Goal: Information Seeking & Learning: Learn about a topic

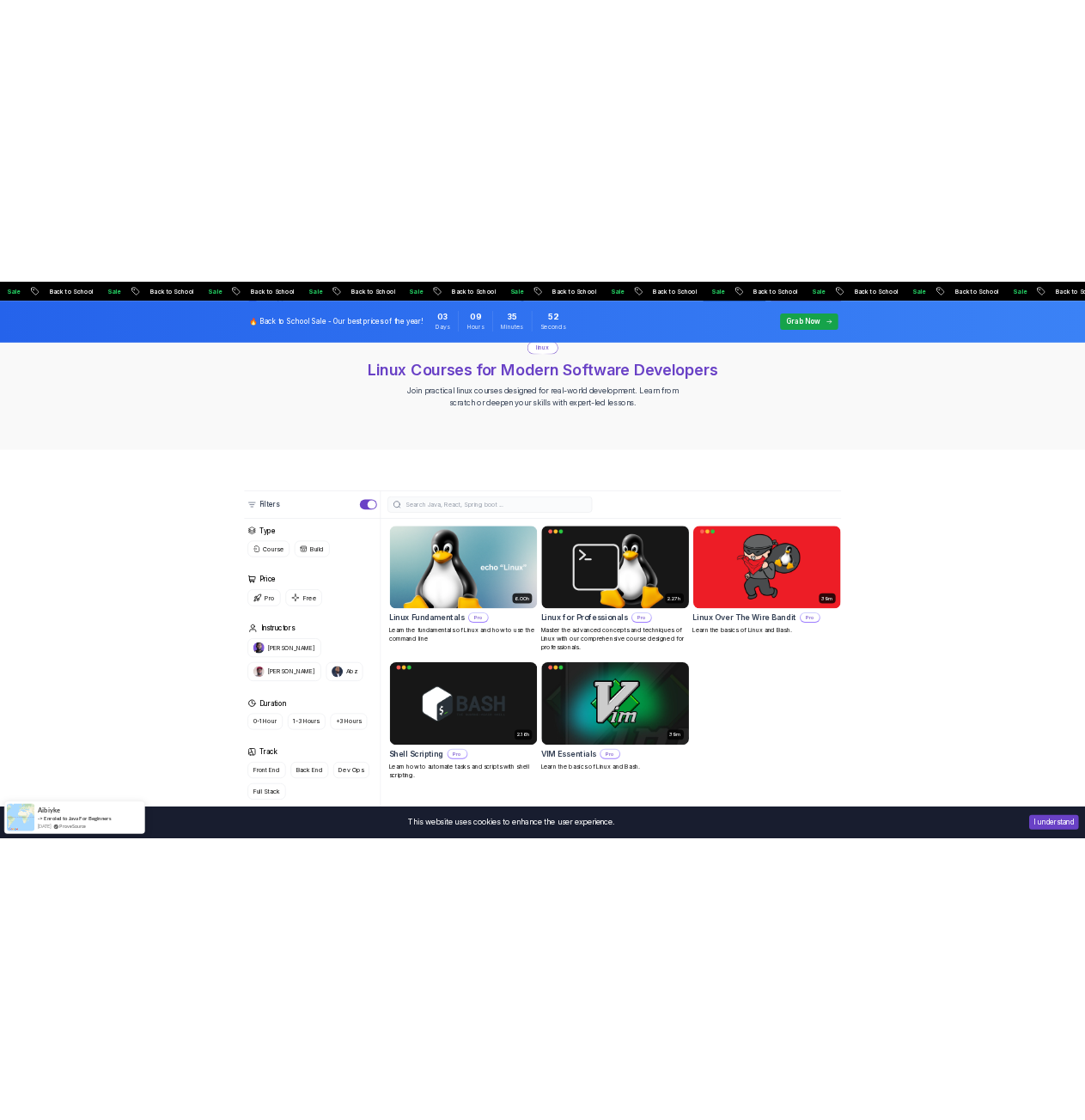
scroll to position [258, 0]
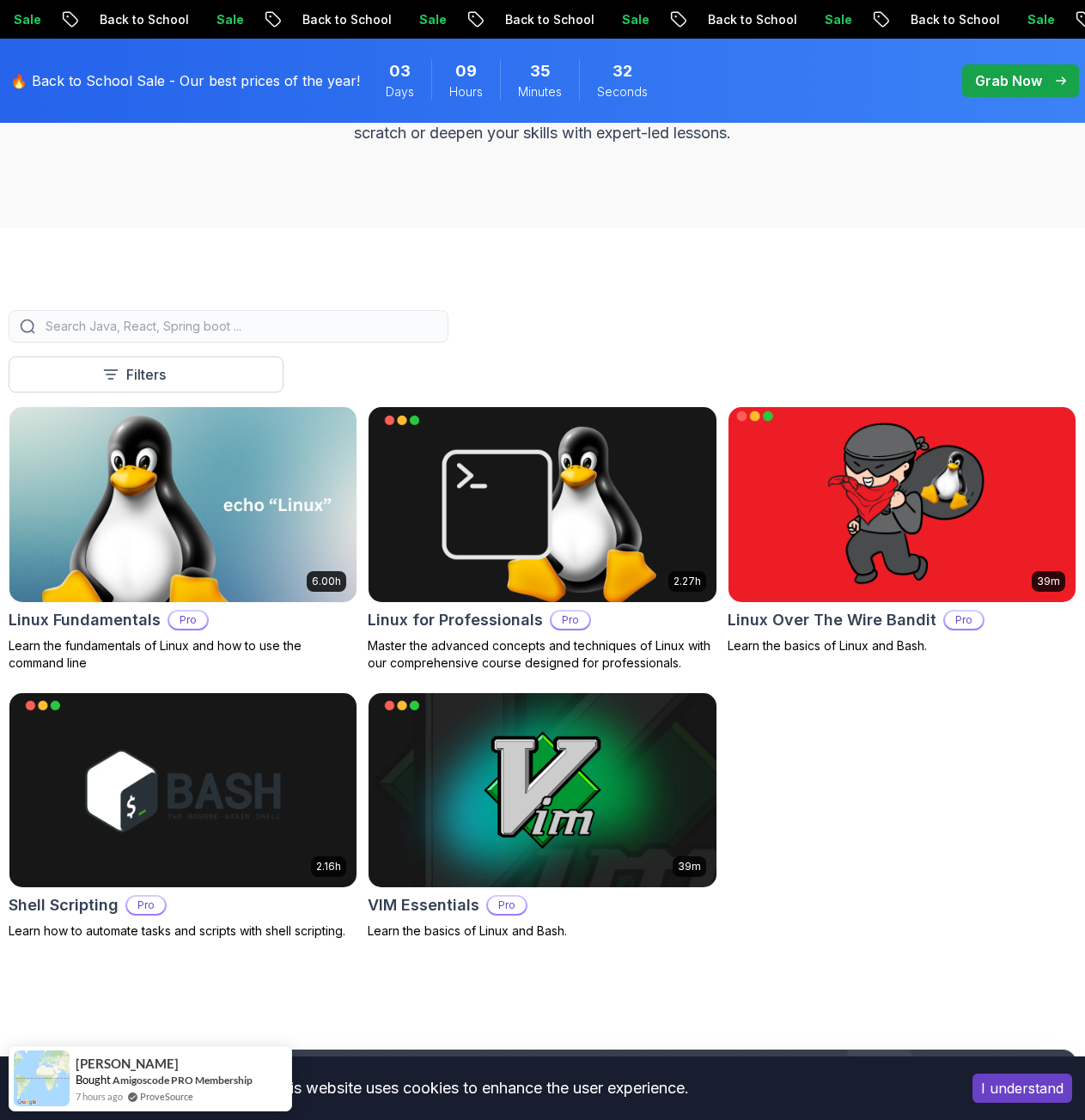
click at [764, 430] on body "Sale Back to School Sale Back to School Sale Back to School Sale Back to School…" at bounding box center [542, 919] width 1085 height 2354
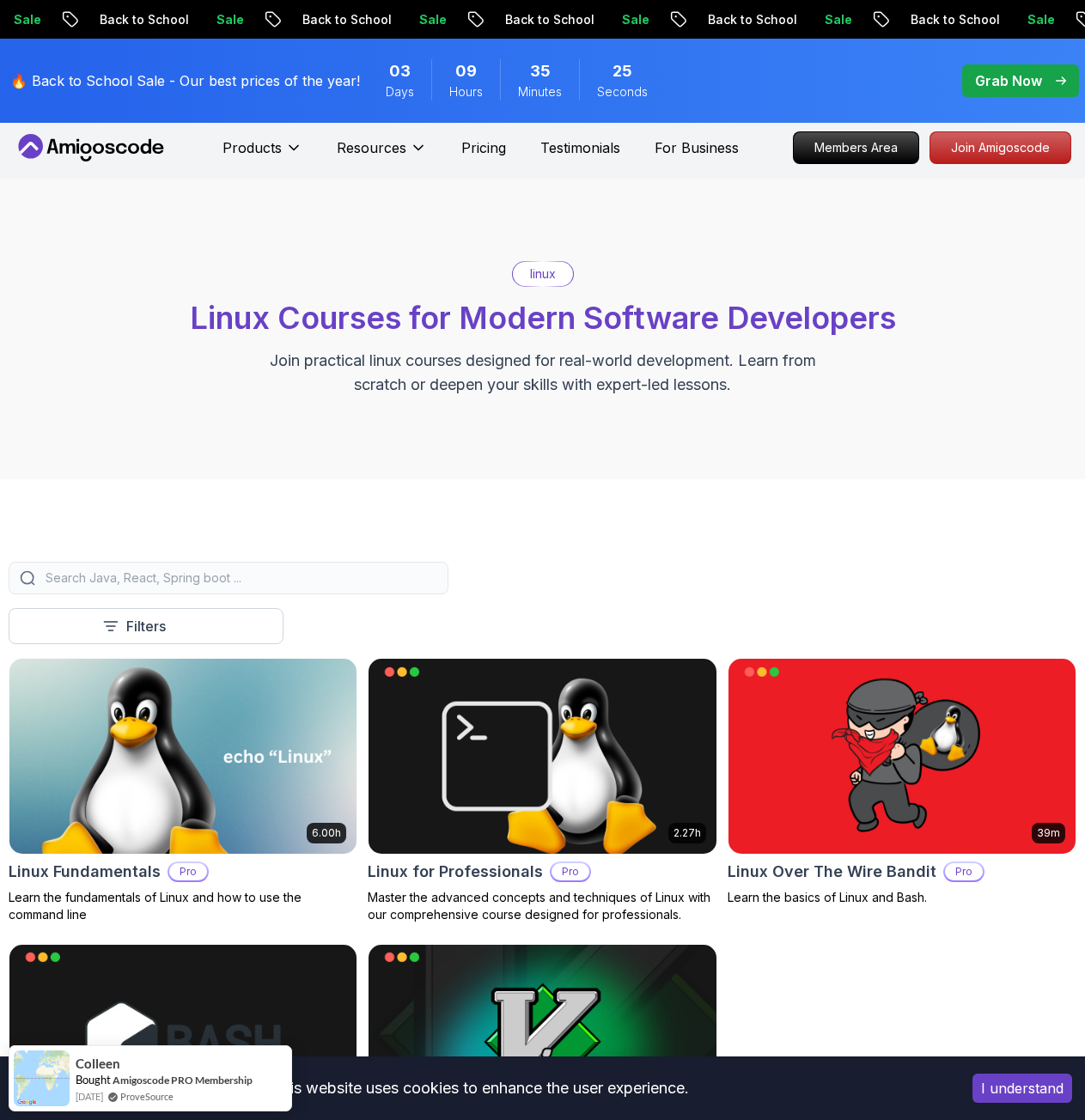
scroll to position [0, 0]
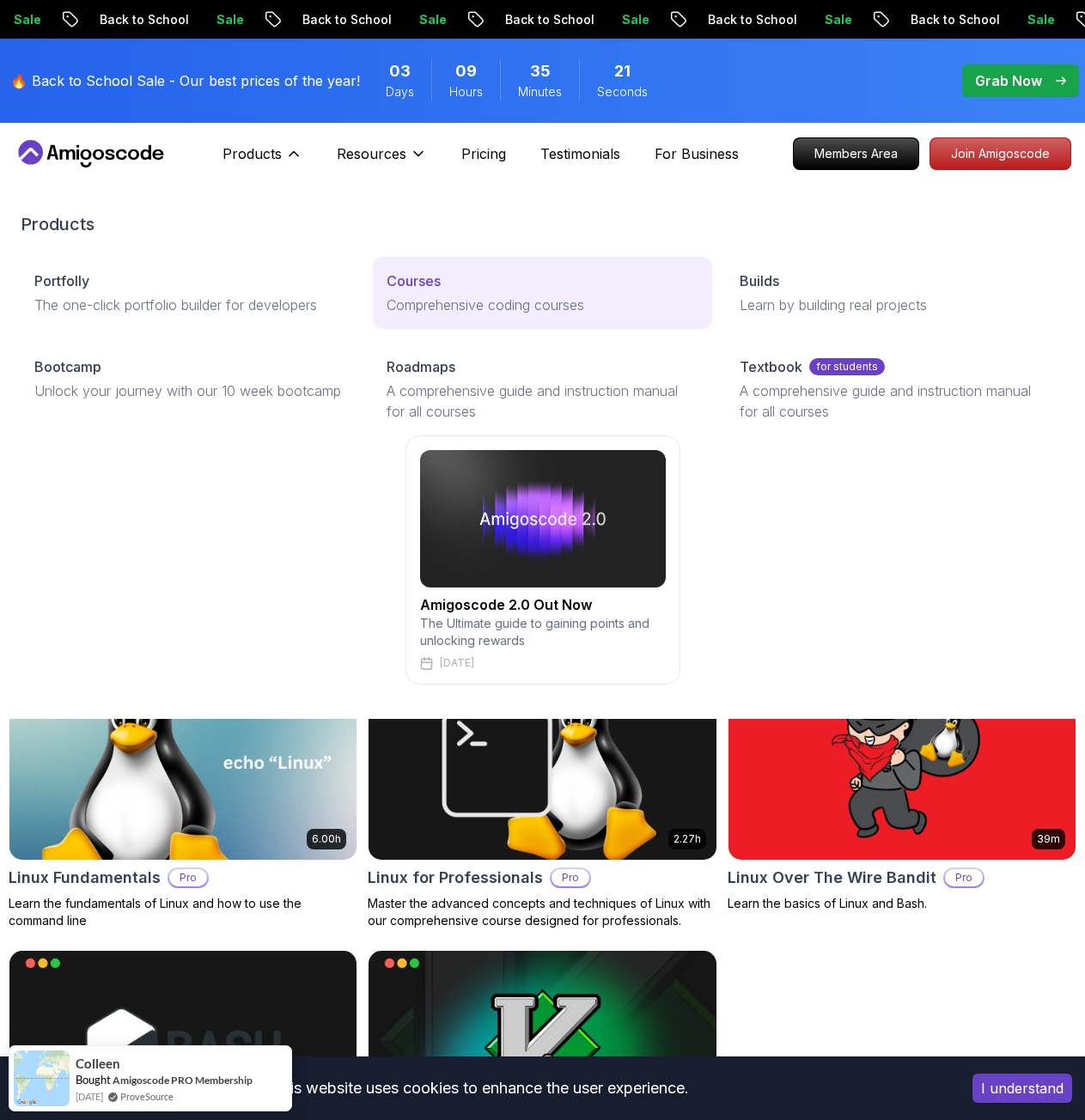
click at [428, 275] on p "Courses" at bounding box center [413, 280] width 54 height 20
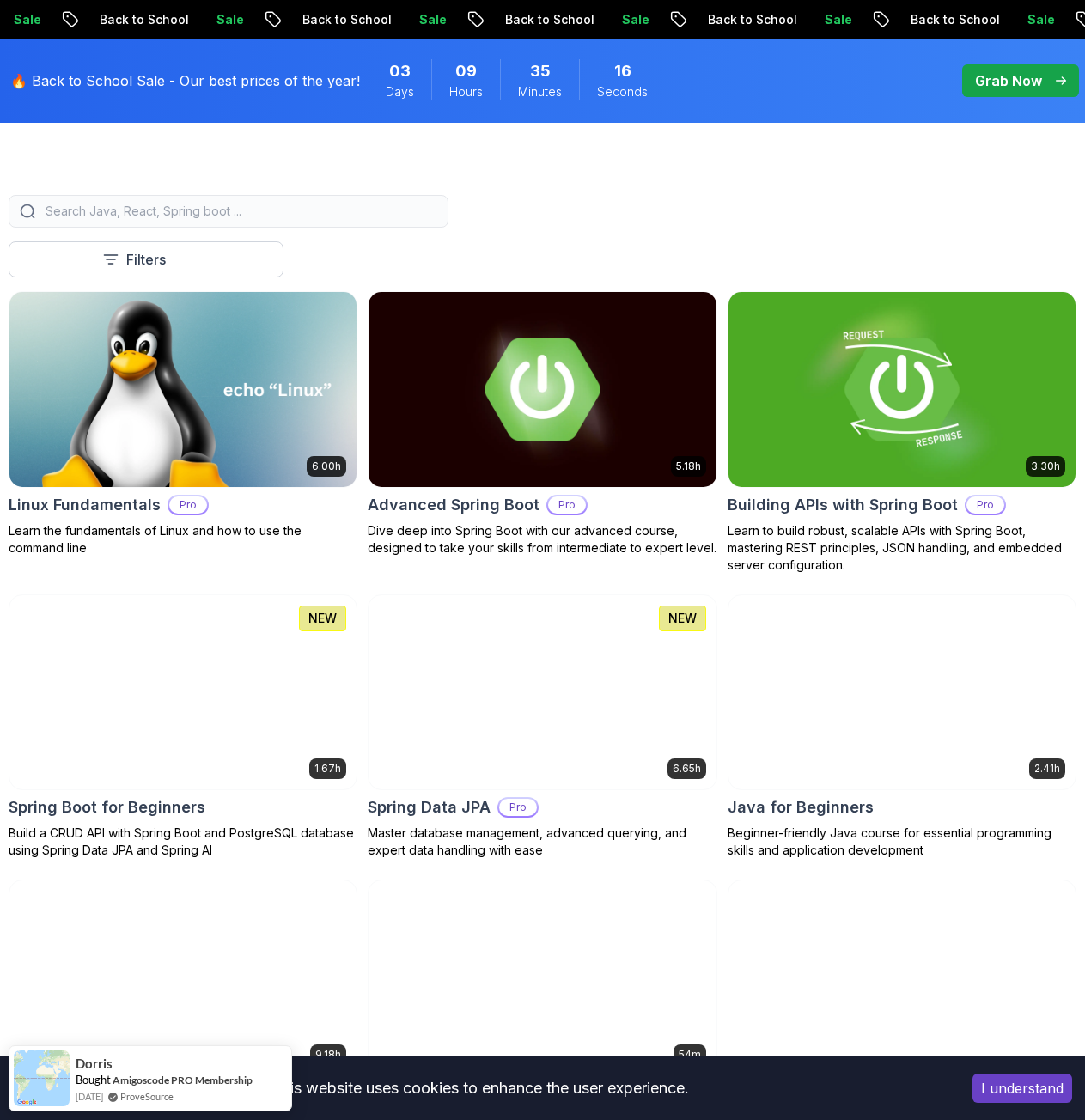
scroll to position [429, 0]
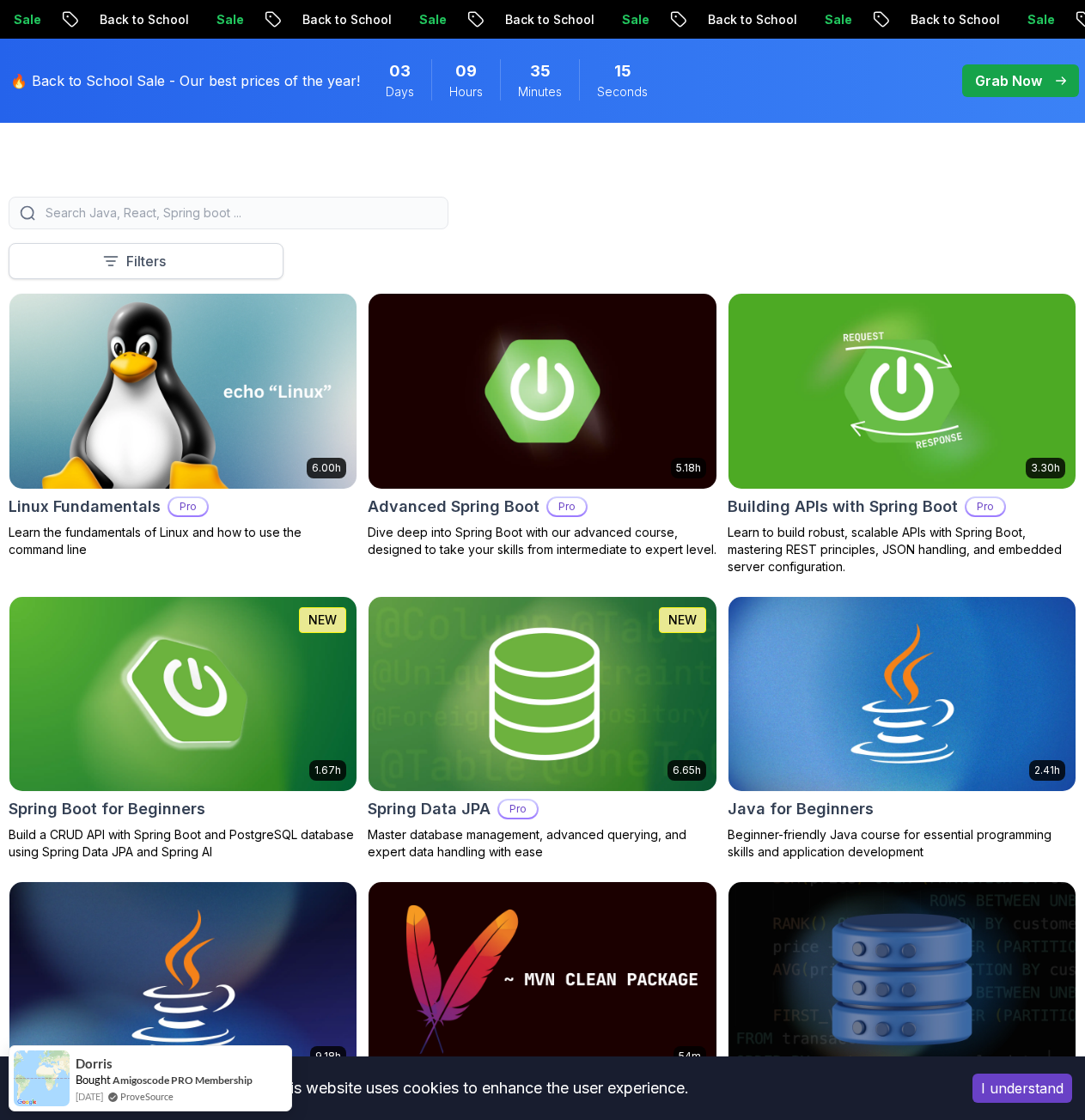
click at [207, 266] on button "Filters" at bounding box center [146, 261] width 275 height 36
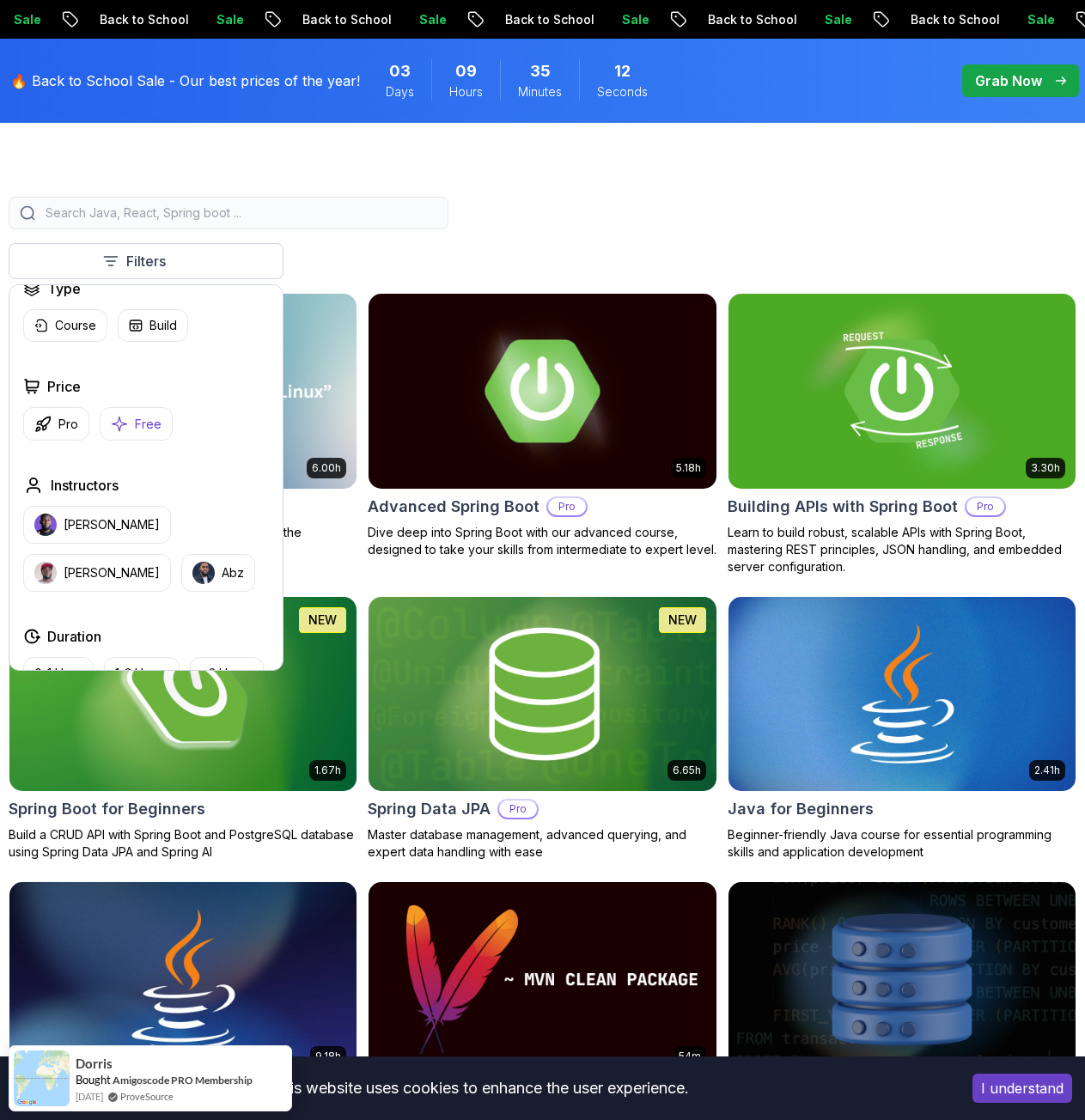
scroll to position [0, 0]
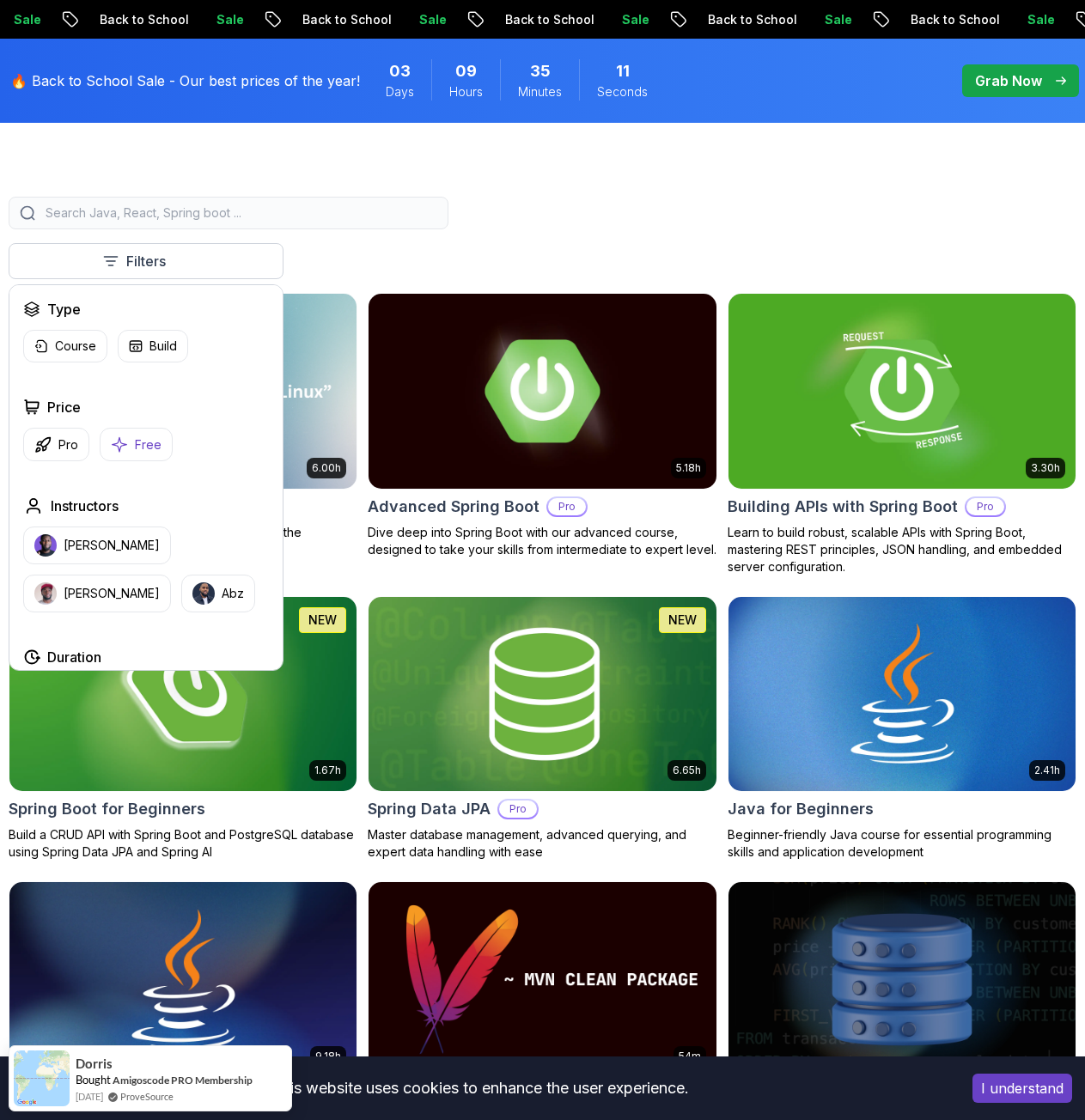
click at [135, 443] on p "Free" at bounding box center [148, 444] width 27 height 17
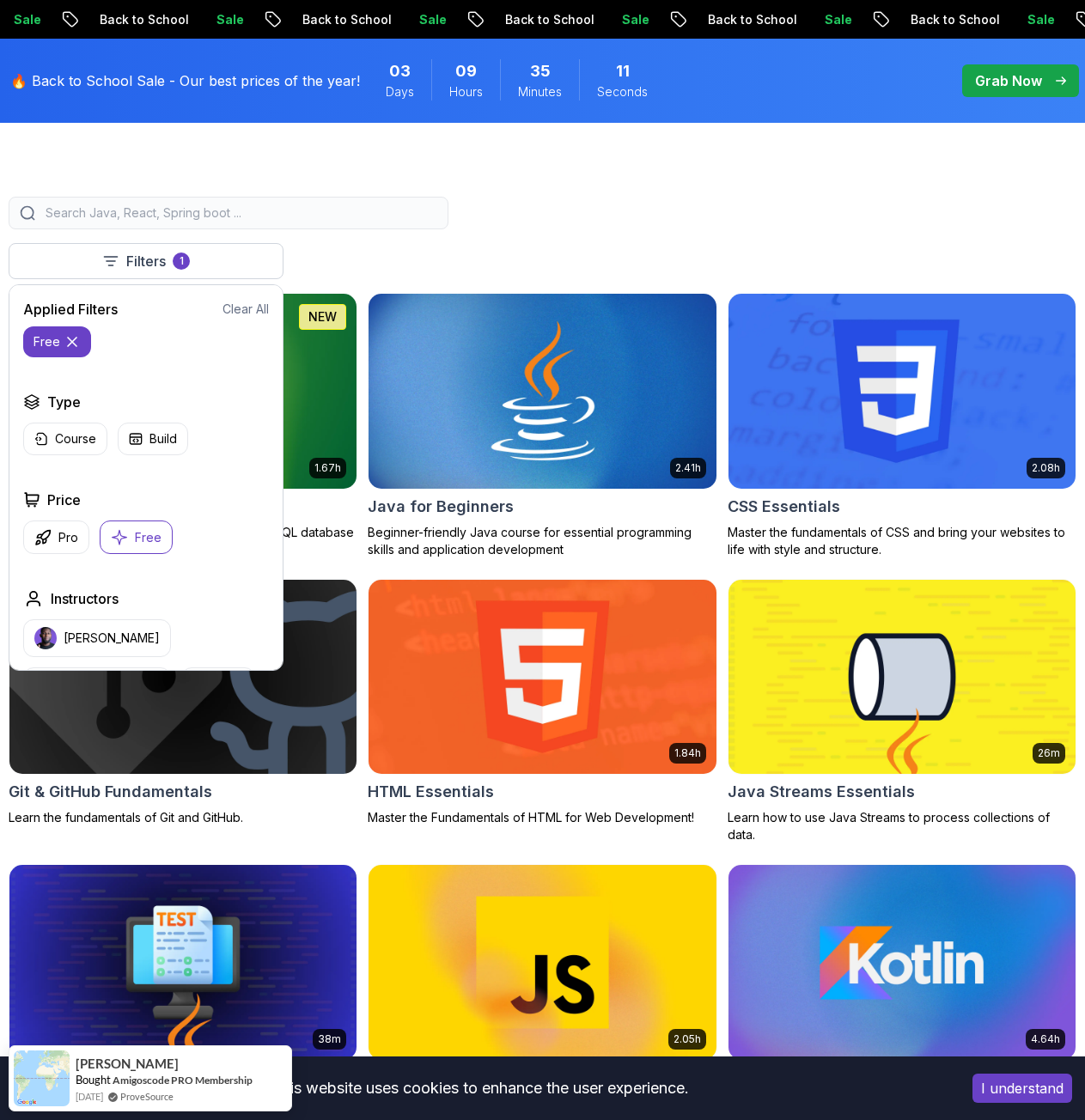
click at [774, 185] on div "Filters 1 Filters 1 Applied Filters Clear All free Type Course Build Price Pro …" at bounding box center [542, 797] width 1085 height 1366
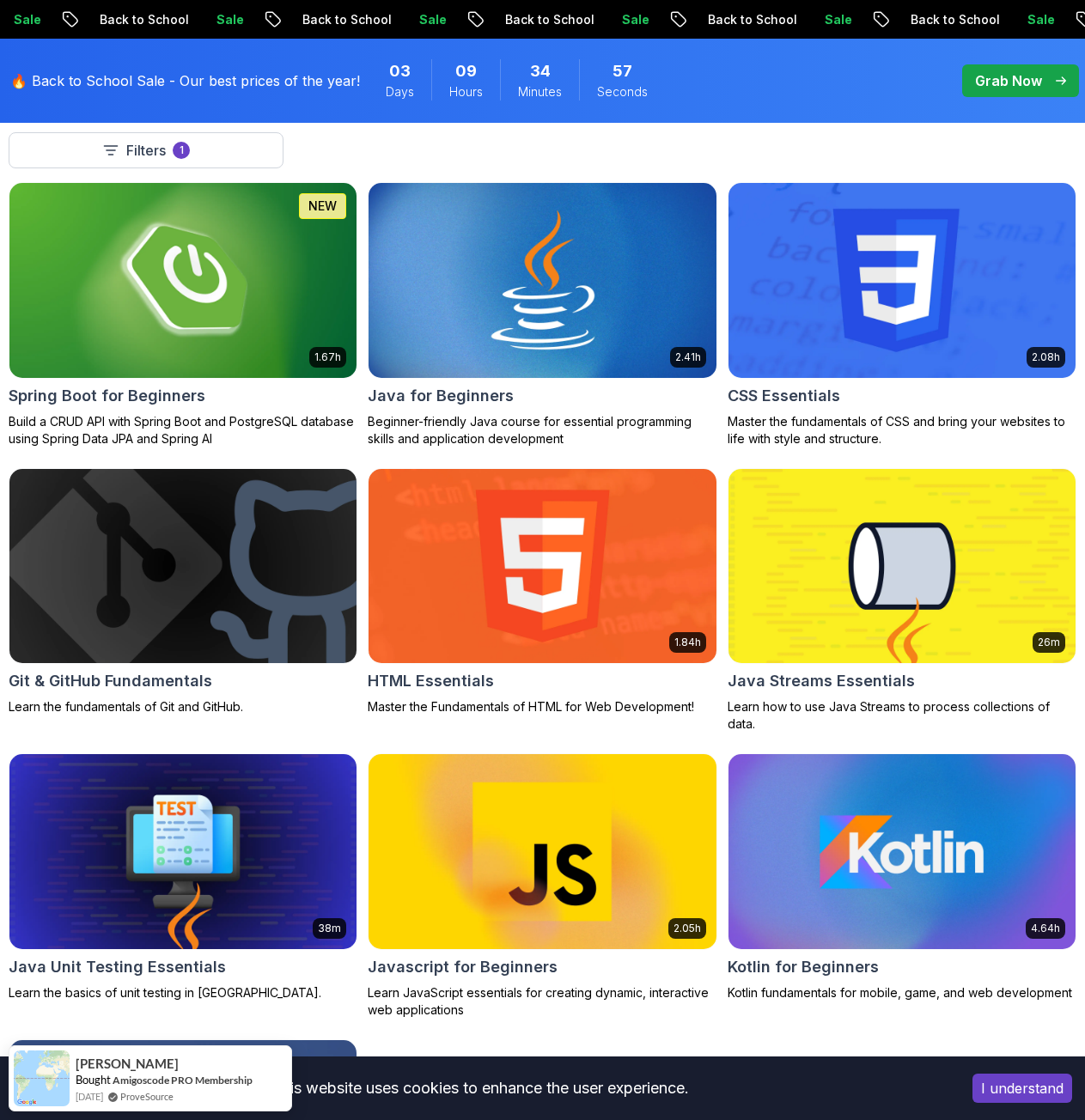
scroll to position [515, 0]
